Goal: Navigation & Orientation: Find specific page/section

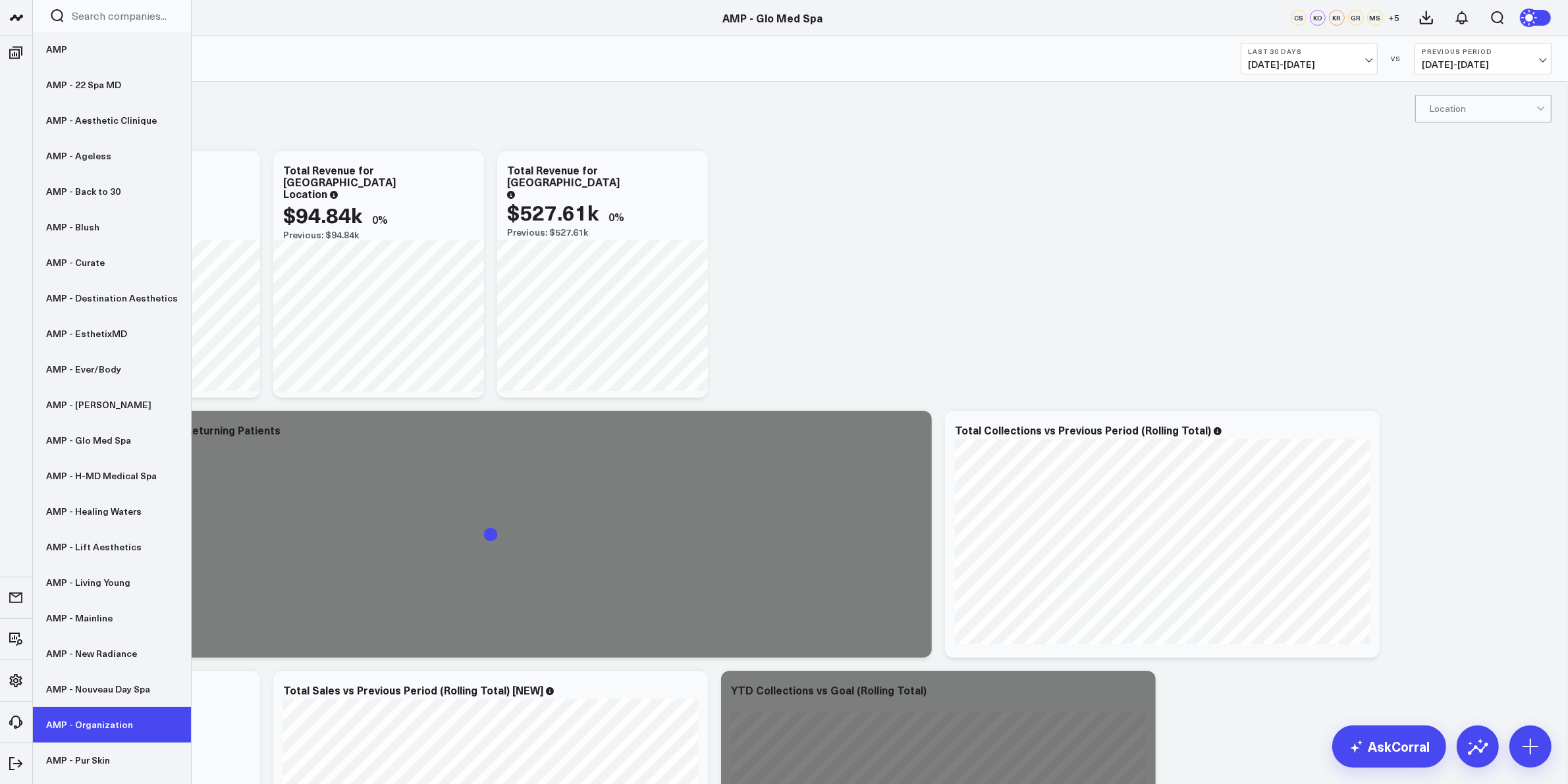
click at [85, 627] on link "AMP - Organization" at bounding box center [111, 725] width 158 height 36
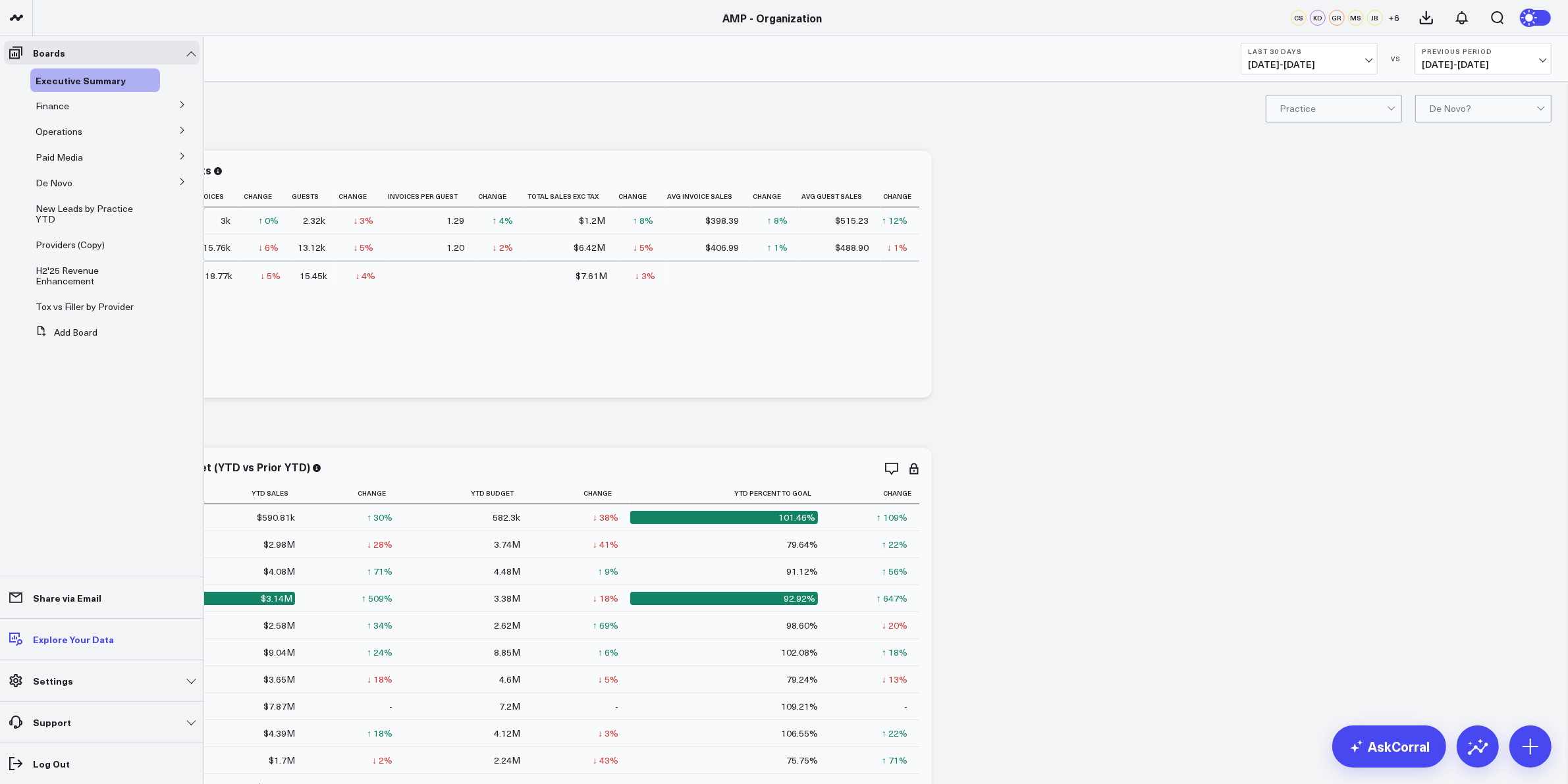
click at [67, 640] on p "Explore Your Data" at bounding box center [73, 640] width 81 height 10
click at [64, 635] on p "Explore Your Data" at bounding box center [73, 640] width 81 height 10
